Goal: Task Accomplishment & Management: Manage account settings

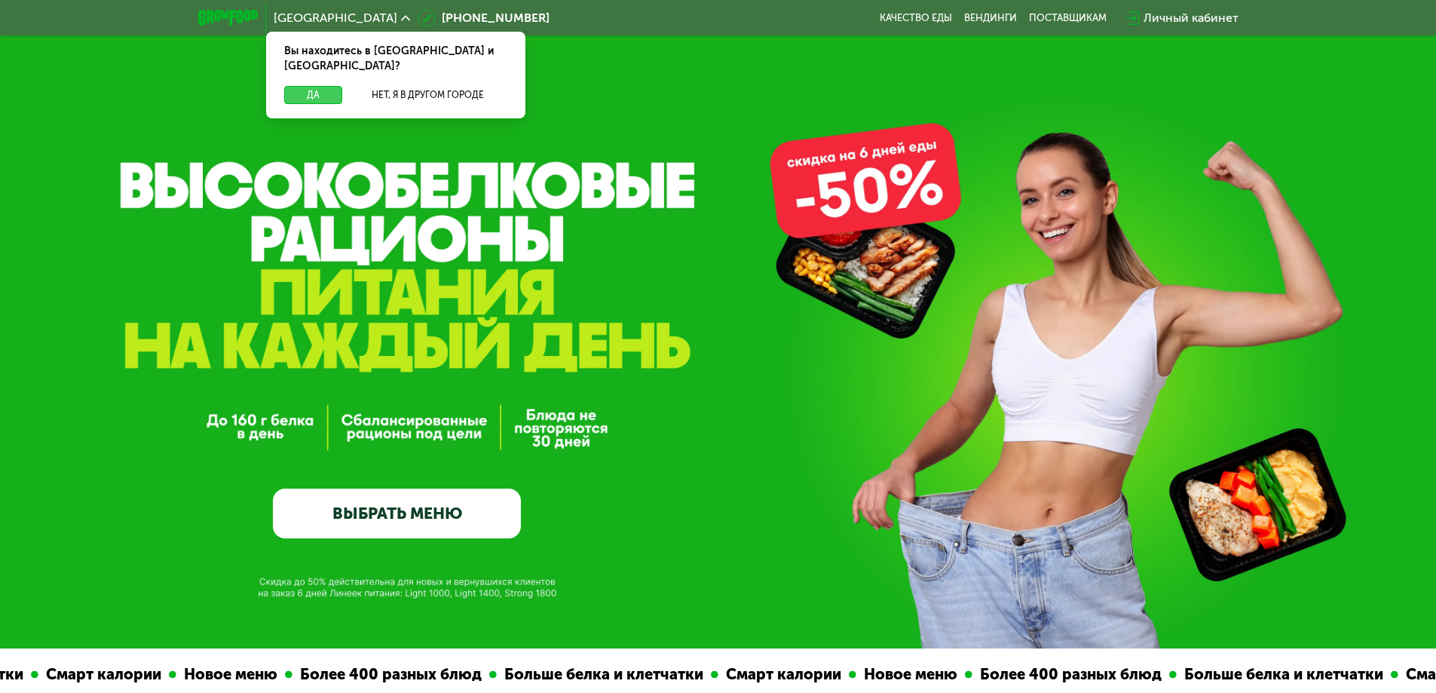
click at [305, 86] on button "Да" at bounding box center [313, 95] width 58 height 18
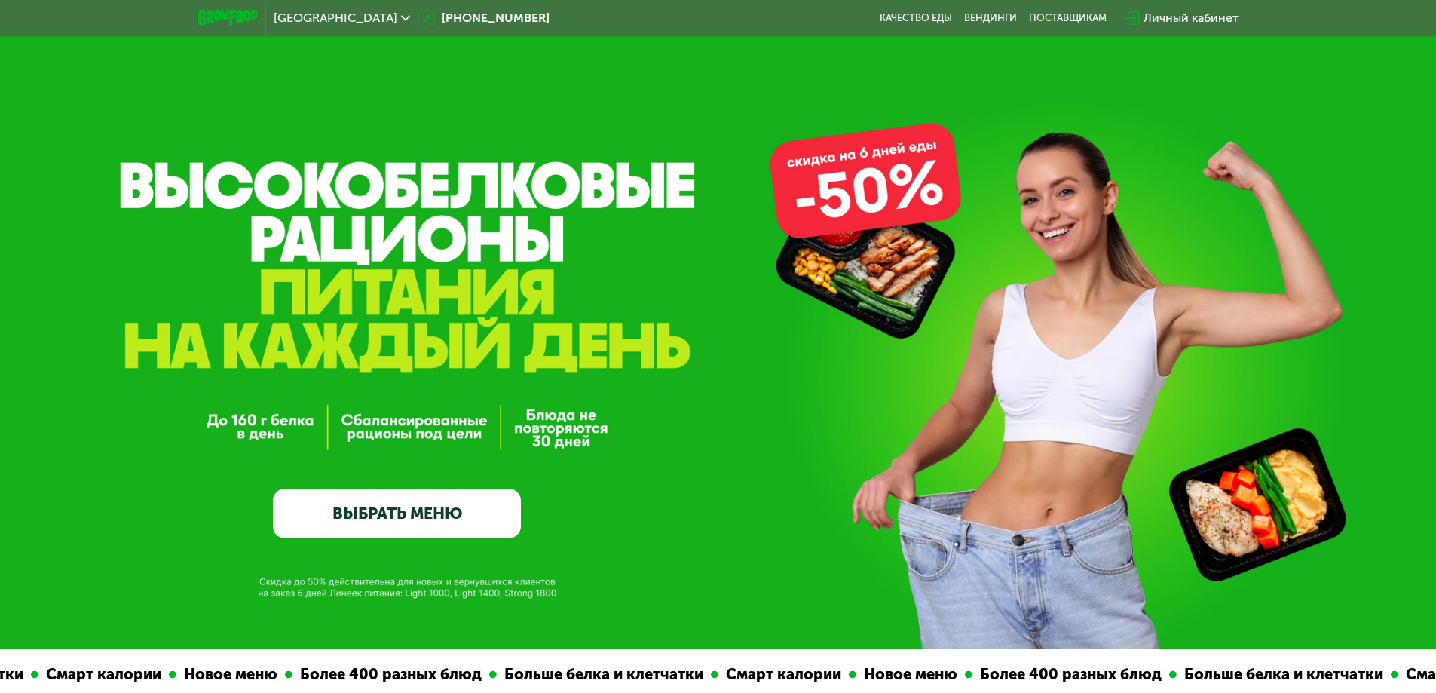
click at [1165, 9] on div "Личный кабинет" at bounding box center [1191, 18] width 95 height 18
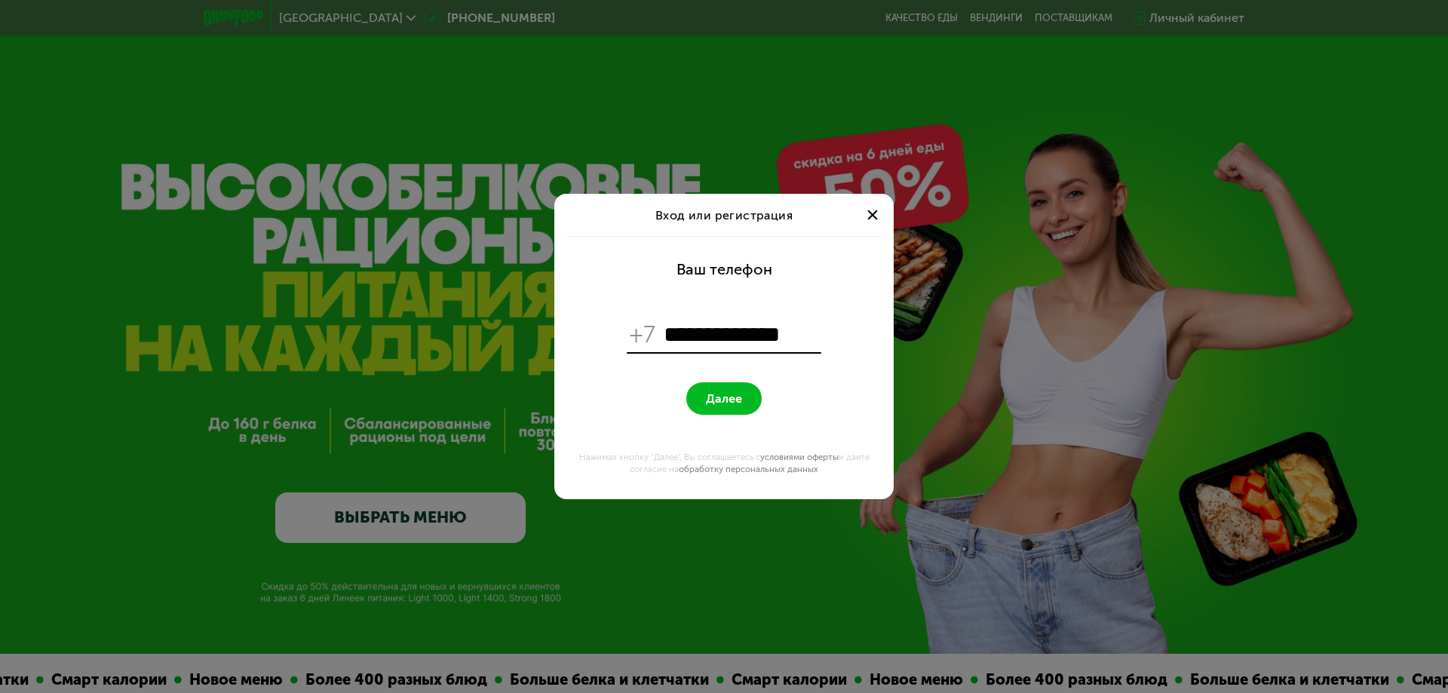
type input "**********"
click at [747, 398] on button "Далее" at bounding box center [723, 398] width 75 height 32
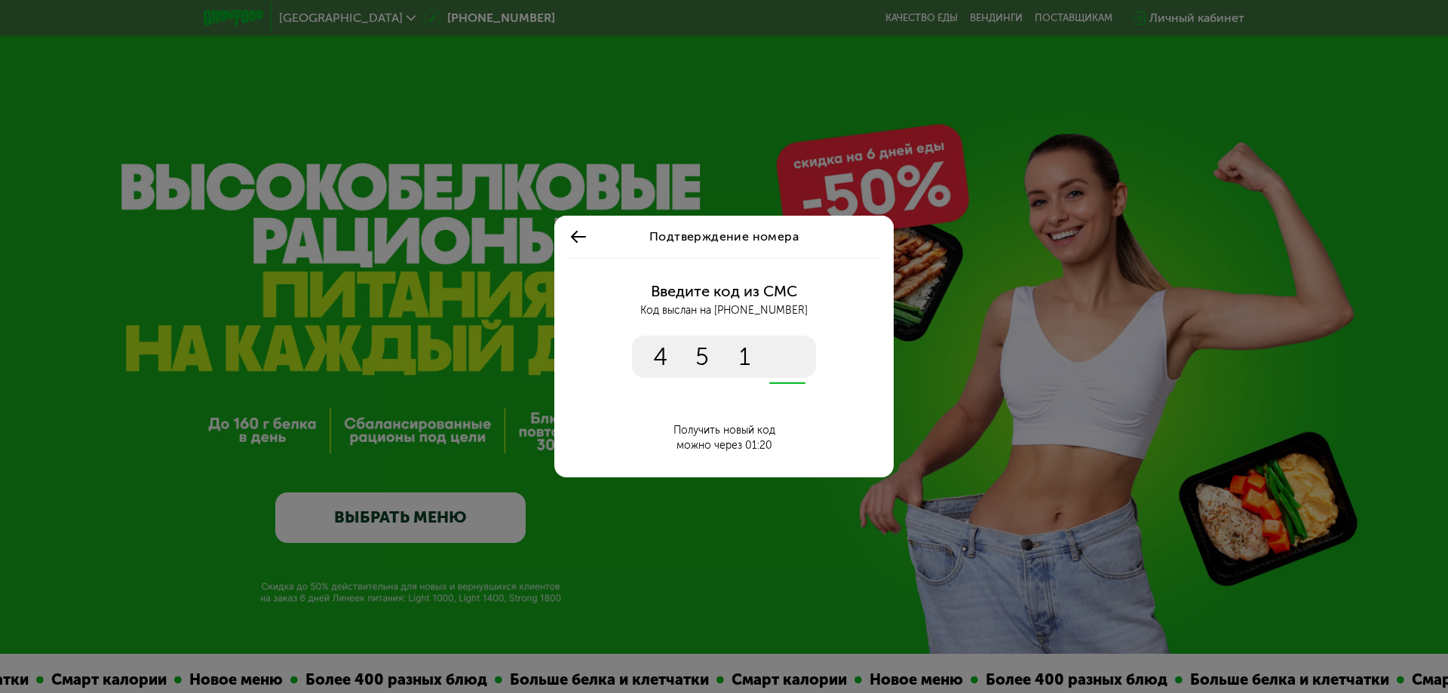
type input "****"
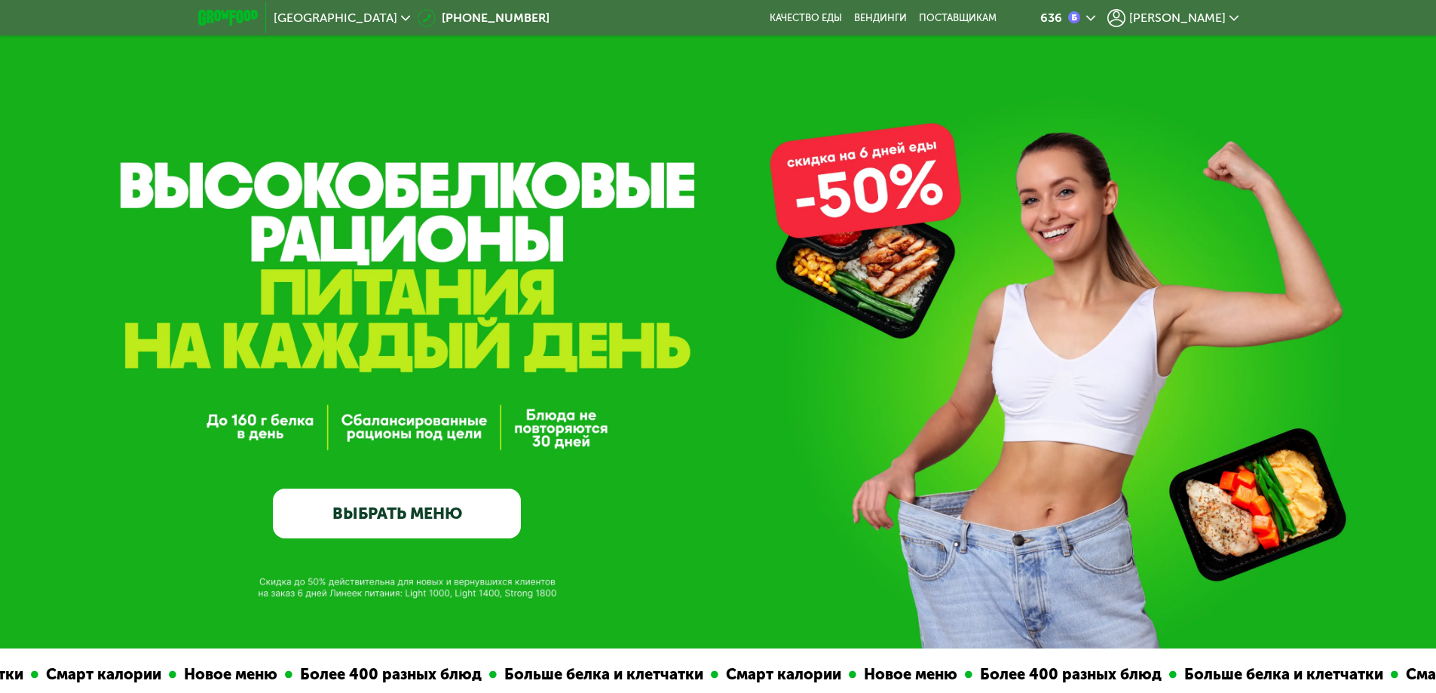
click at [1213, 16] on span "[PERSON_NAME]" at bounding box center [1177, 18] width 97 height 12
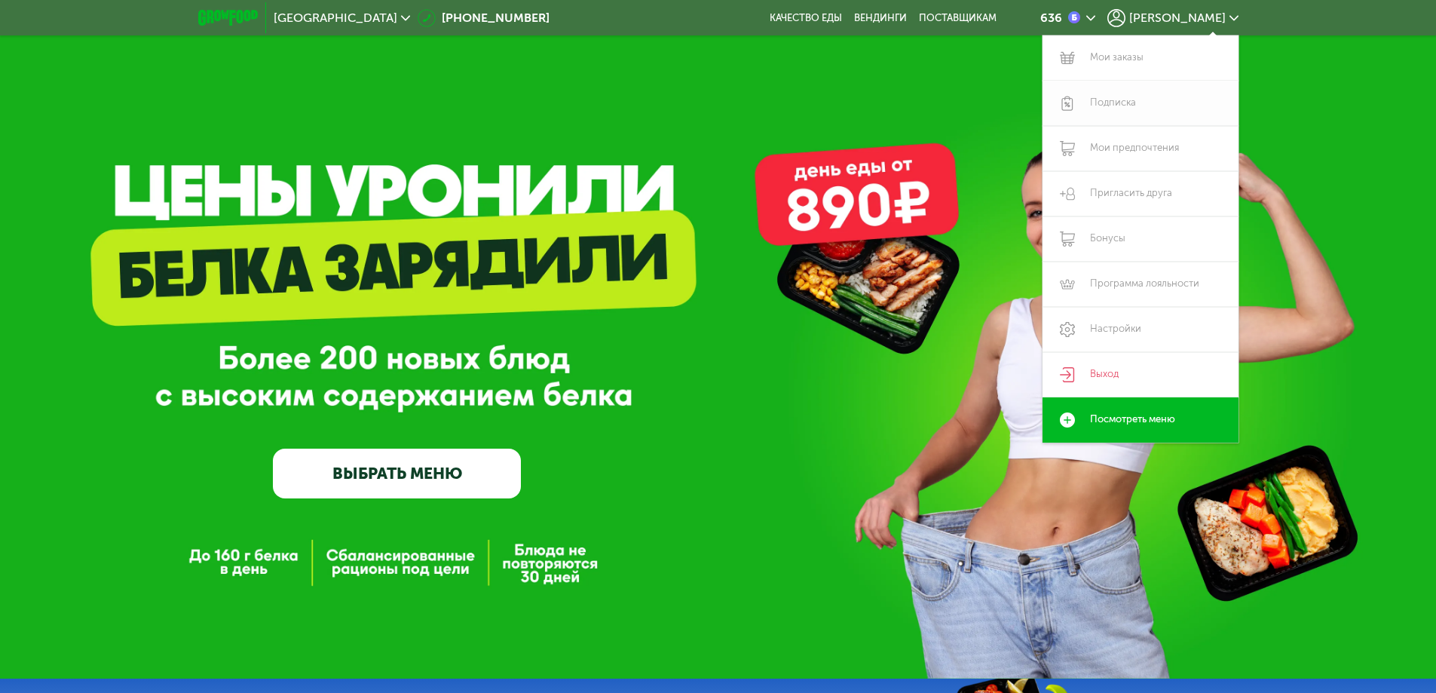
click at [1111, 100] on link "Подписка" at bounding box center [1141, 103] width 196 height 45
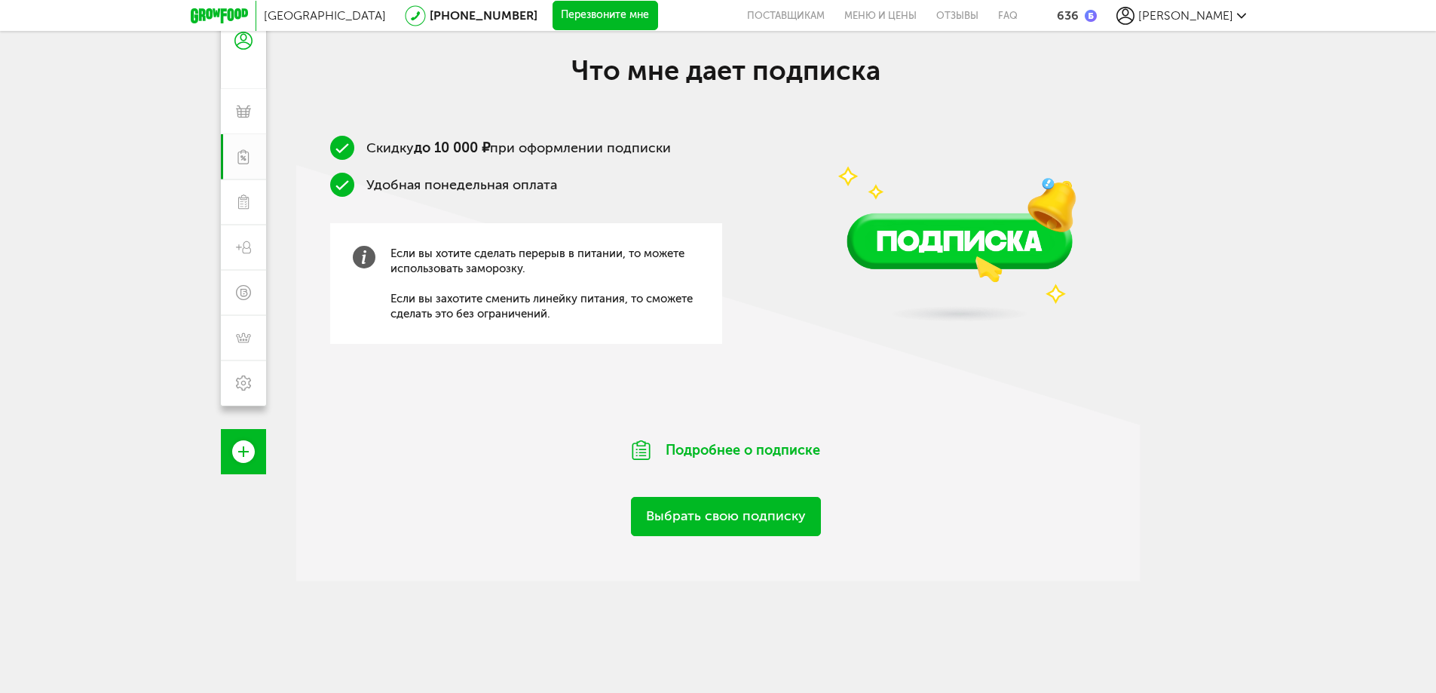
scroll to position [12, 0]
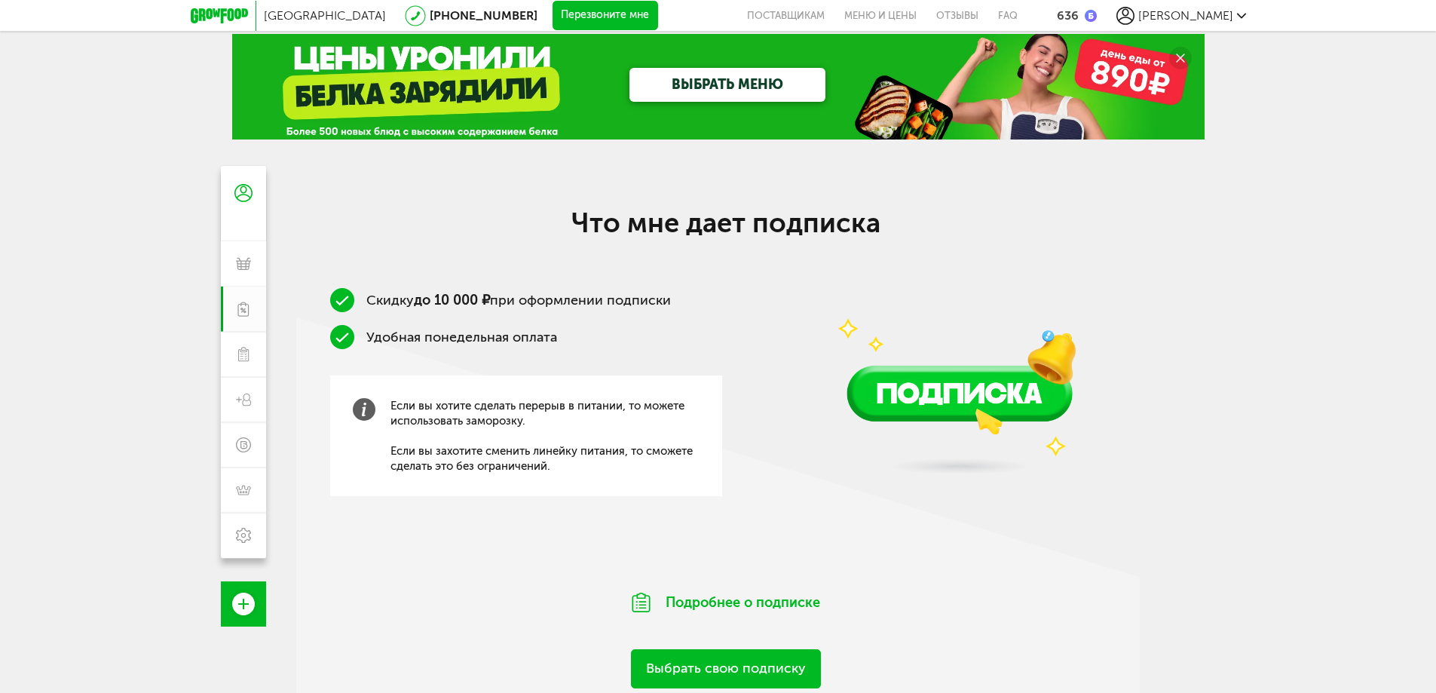
click at [1222, 15] on span "[PERSON_NAME]" at bounding box center [1186, 15] width 95 height 14
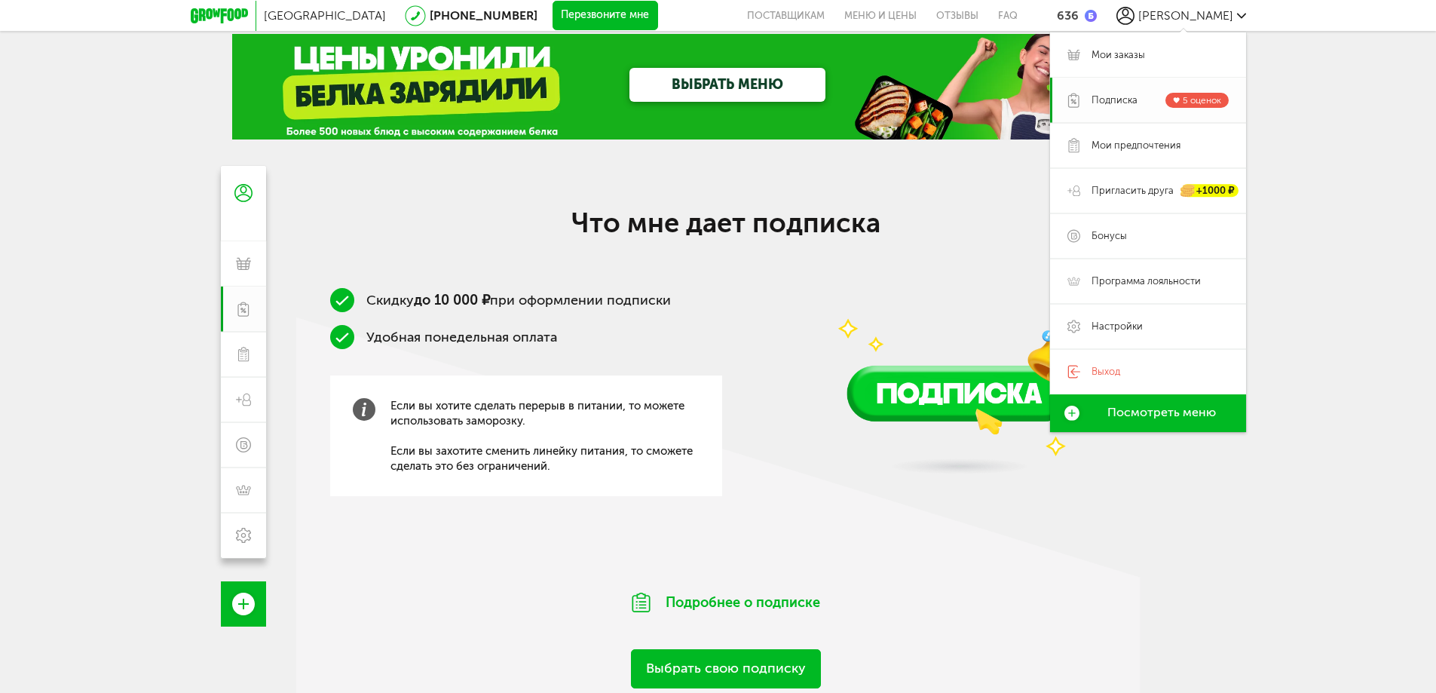
click at [1127, 95] on span "Подписка" at bounding box center [1115, 100] width 46 height 14
click at [1139, 52] on span "Мои заказы" at bounding box center [1119, 55] width 54 height 14
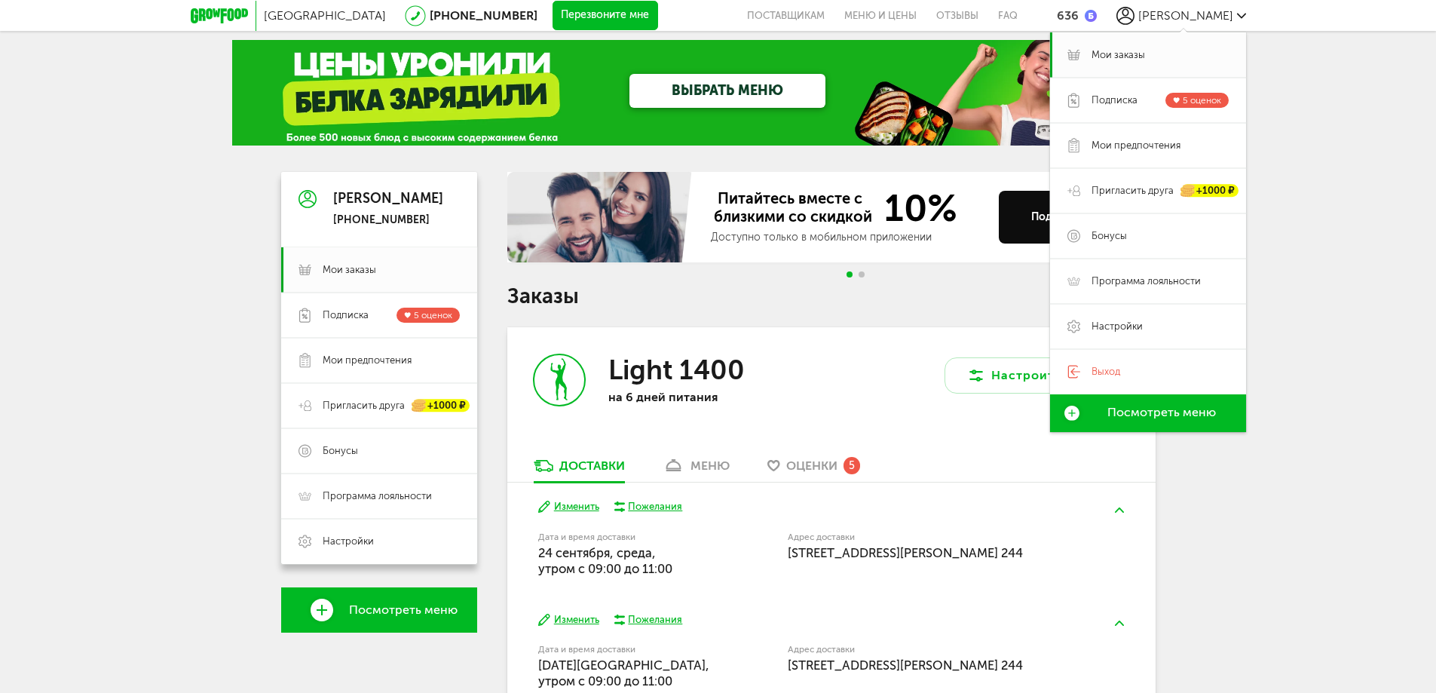
click at [1362, 243] on div "Санкт-Петербург 8 (800) 555-21-78 Перезвоните мне поставщикам Меню и цены Отзыв…" at bounding box center [718, 389] width 1436 height 790
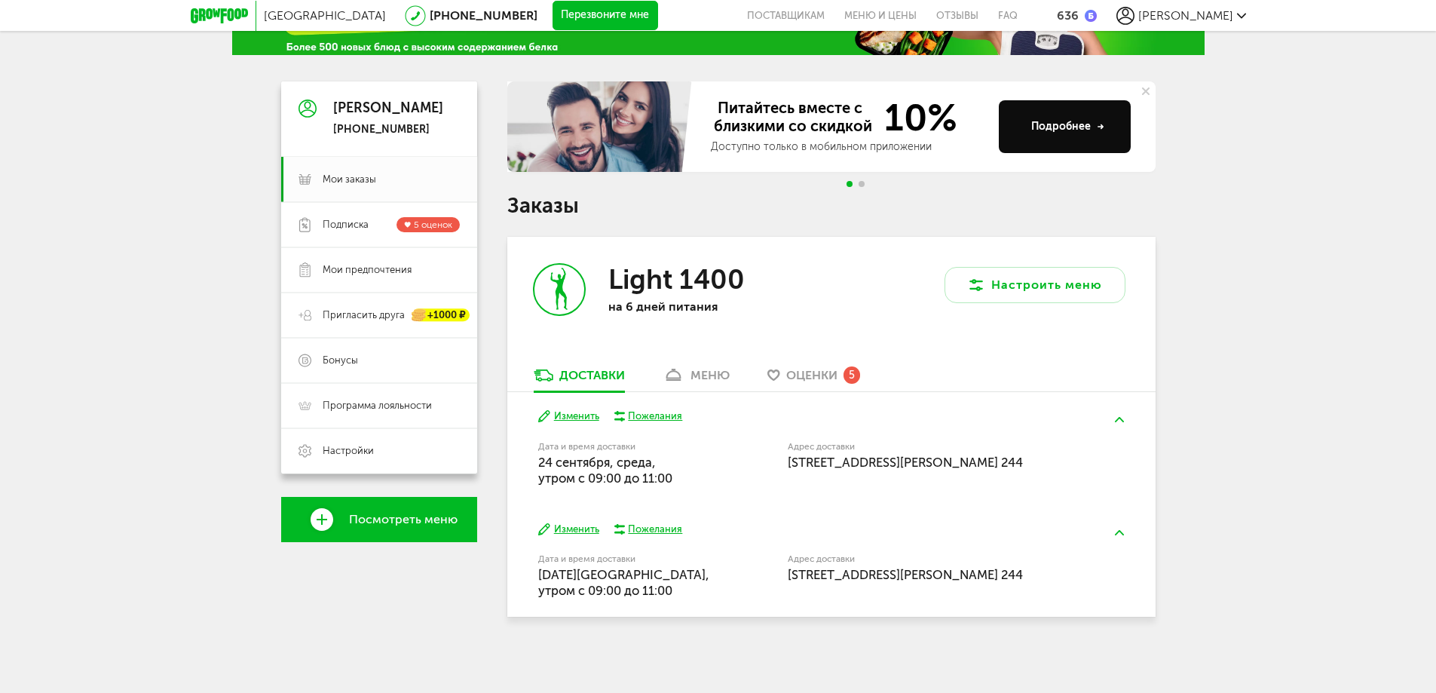
scroll to position [97, 0]
click at [709, 377] on div "меню" at bounding box center [710, 374] width 39 height 14
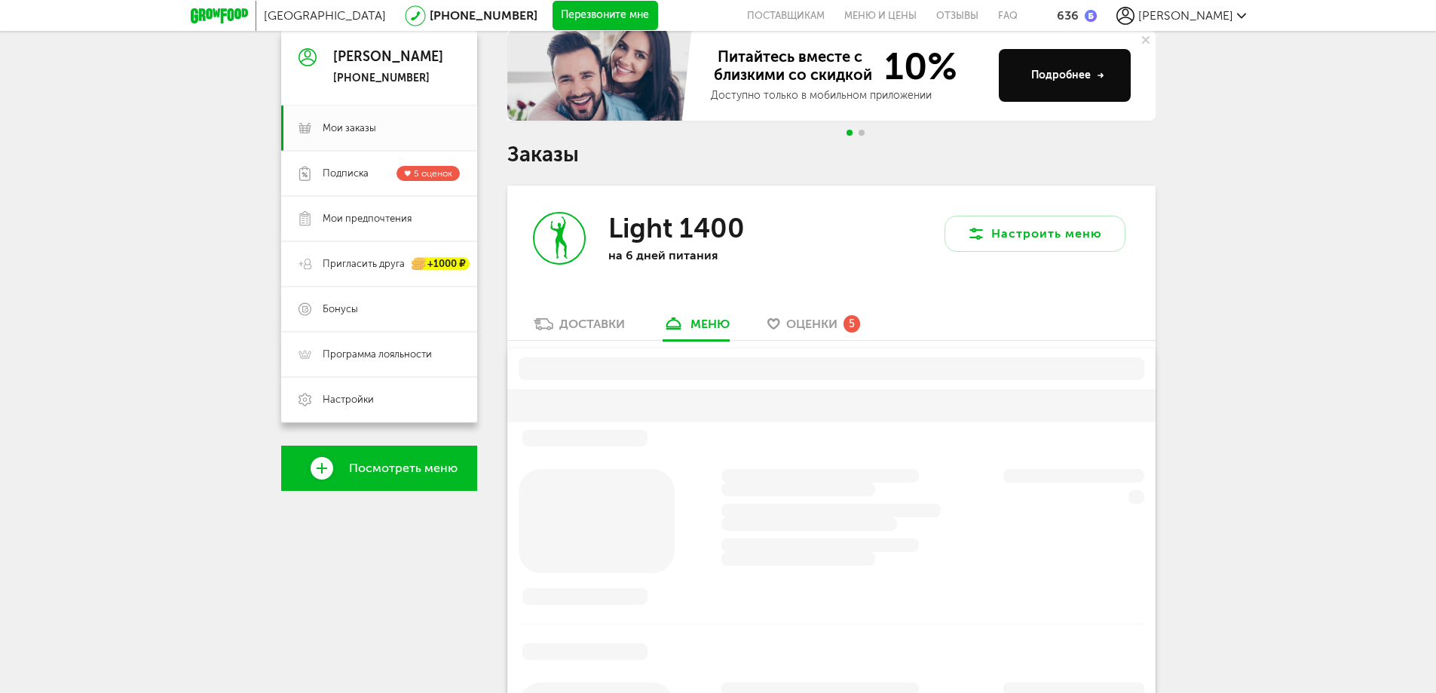
scroll to position [296, 0]
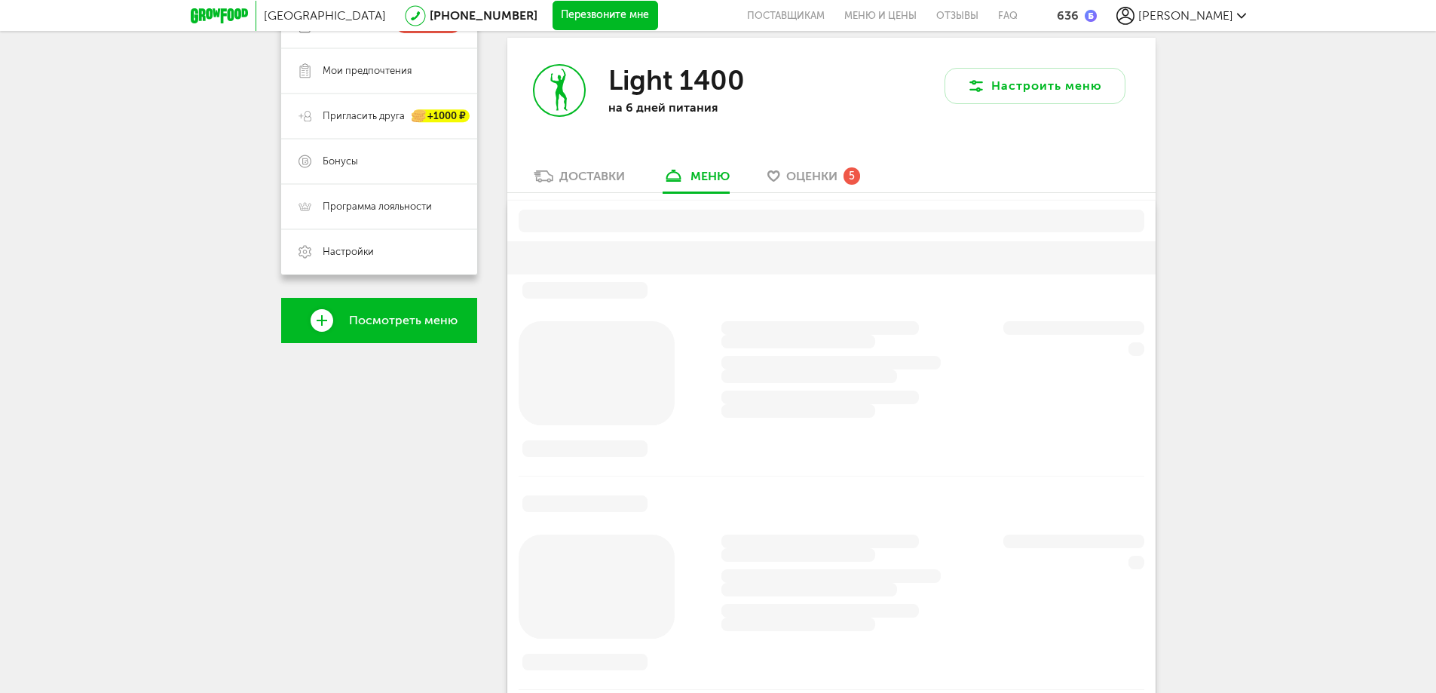
click at [590, 168] on link "Доставки" at bounding box center [579, 180] width 106 height 24
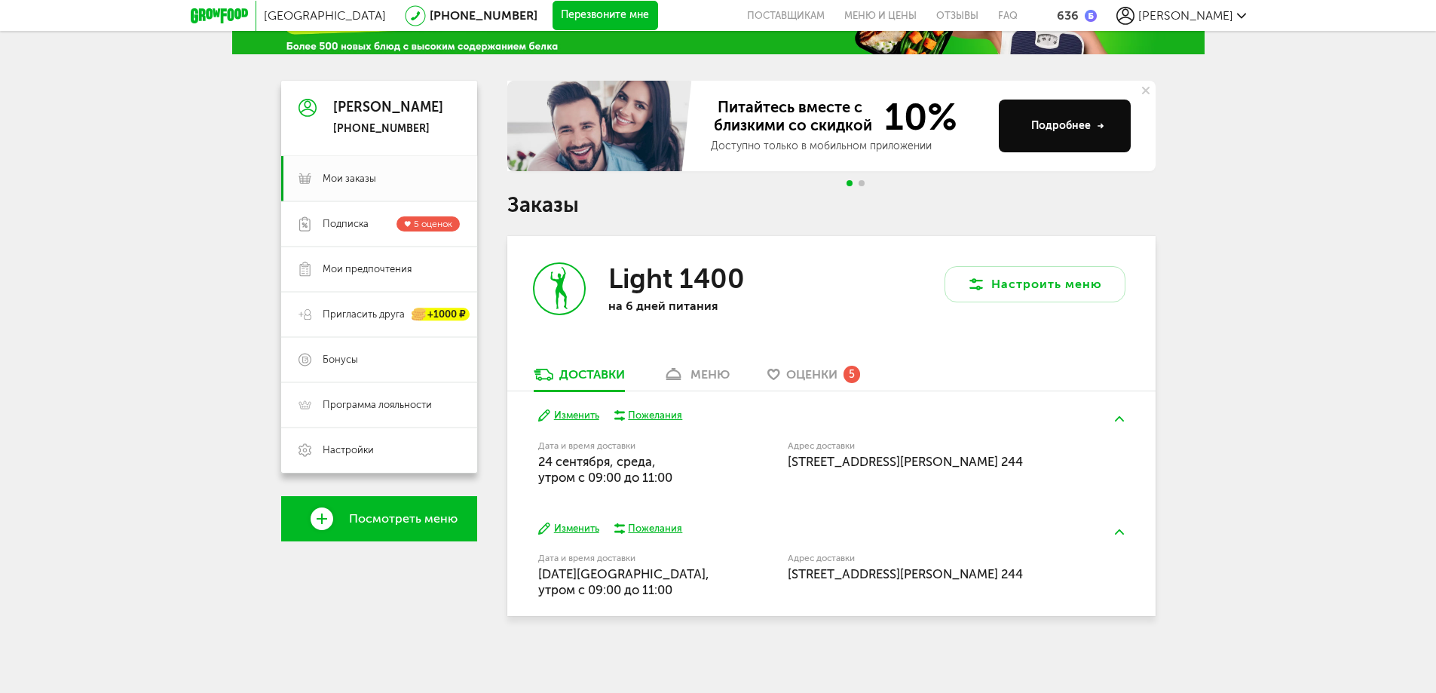
scroll to position [97, 0]
click at [798, 382] on span "Оценки" at bounding box center [811, 374] width 51 height 14
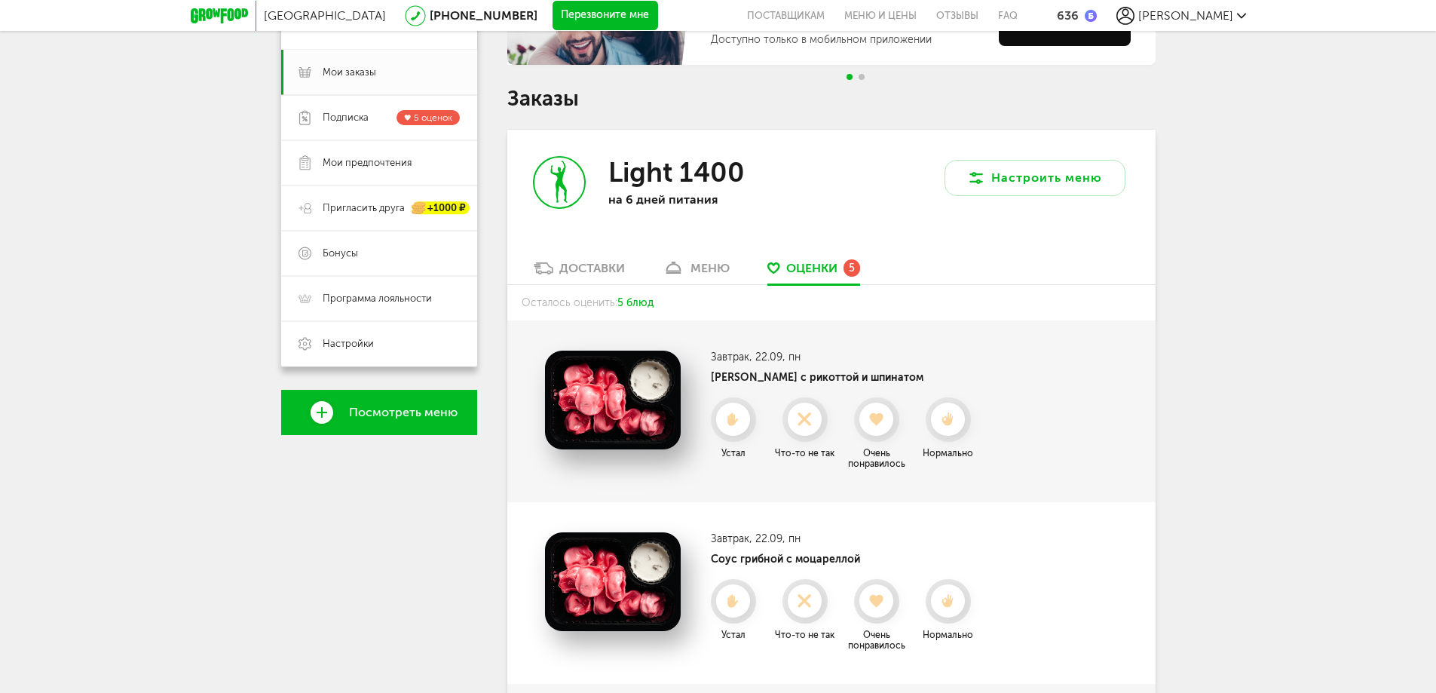
scroll to position [231, 0]
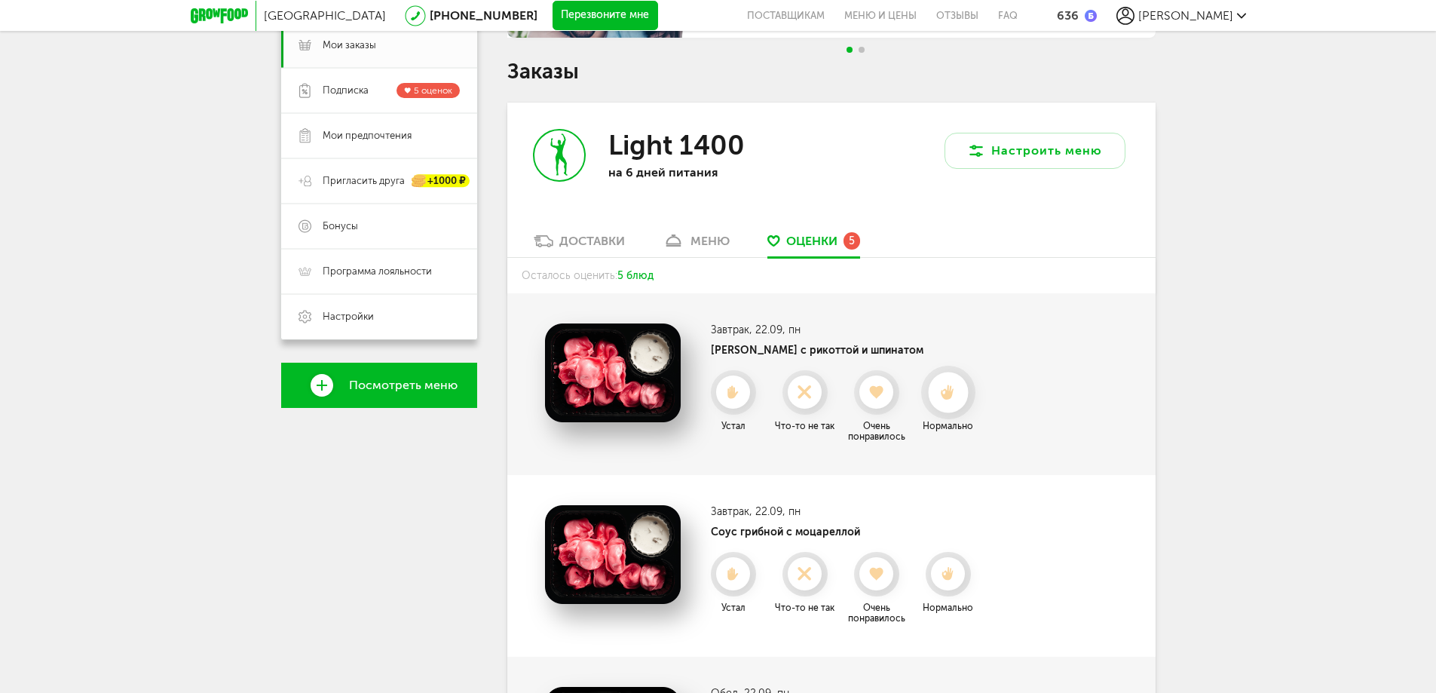
click at [956, 392] on icon at bounding box center [948, 393] width 40 height 17
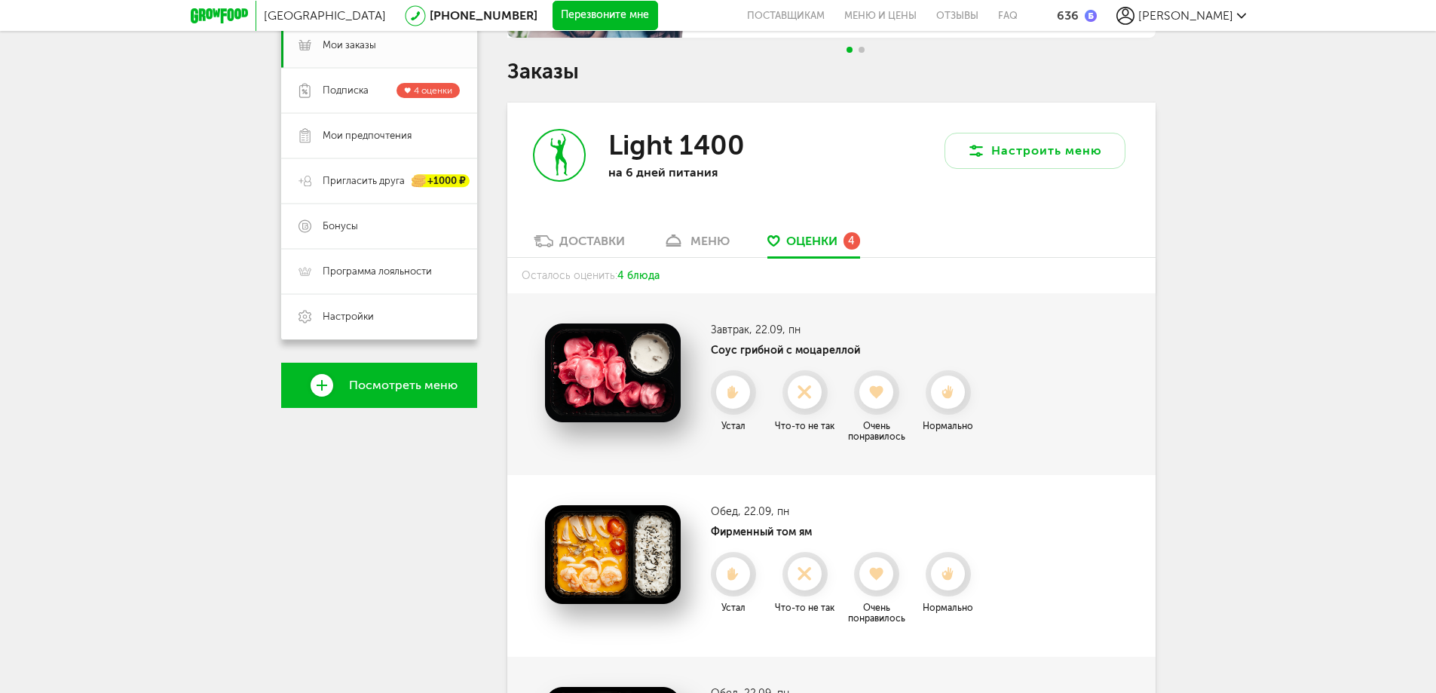
click at [956, 392] on icon at bounding box center [947, 392] width 33 height 14
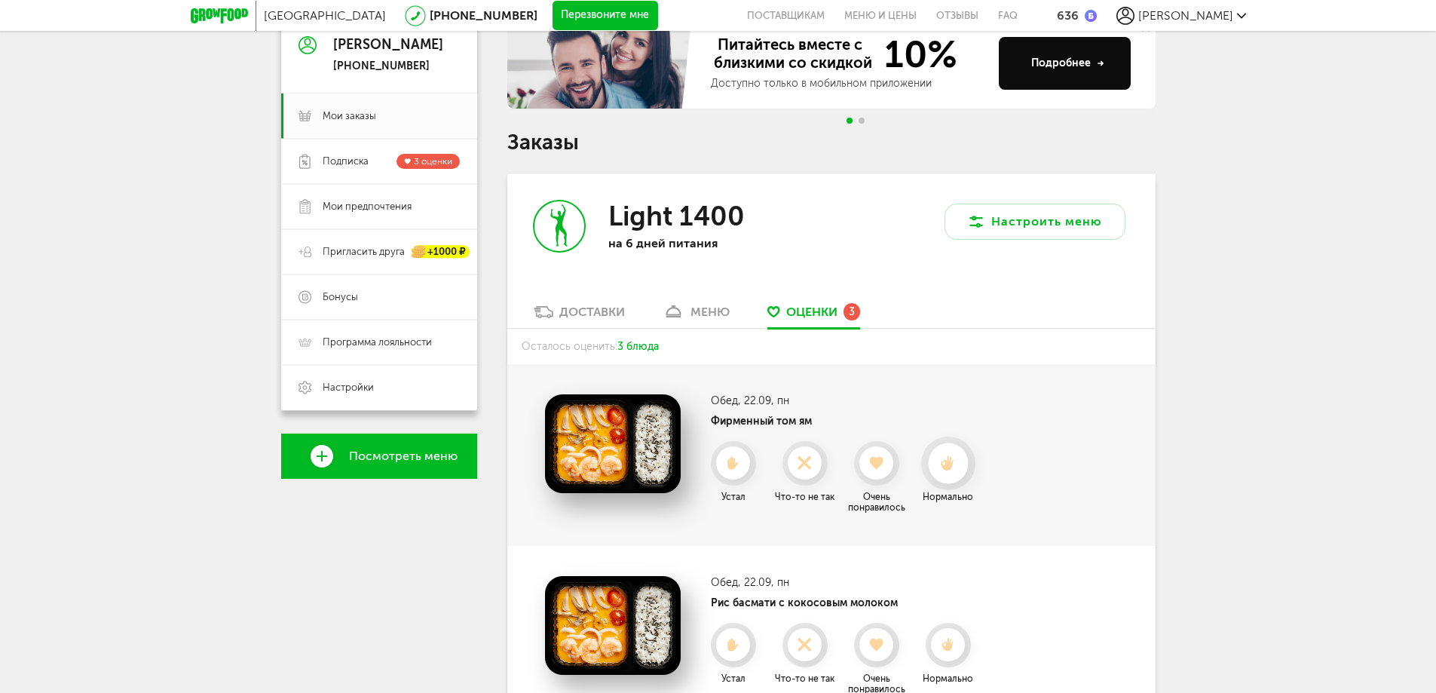
scroll to position [151, 0]
